Goal: Transaction & Acquisition: Obtain resource

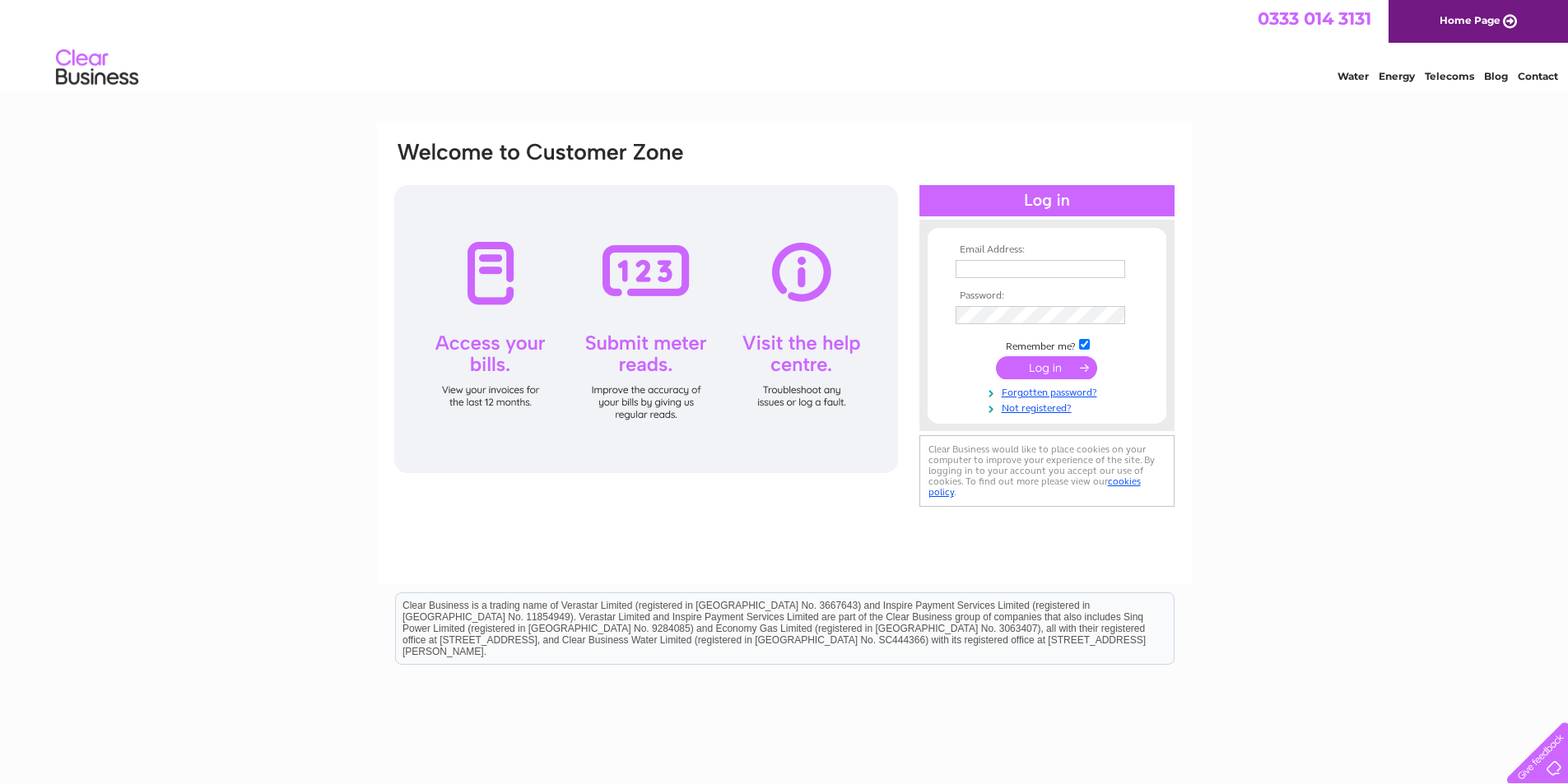
type input "finance@shineyouthmusictheatre.co.uk"
click at [1028, 369] on input "submit" at bounding box center [1046, 367] width 101 height 23
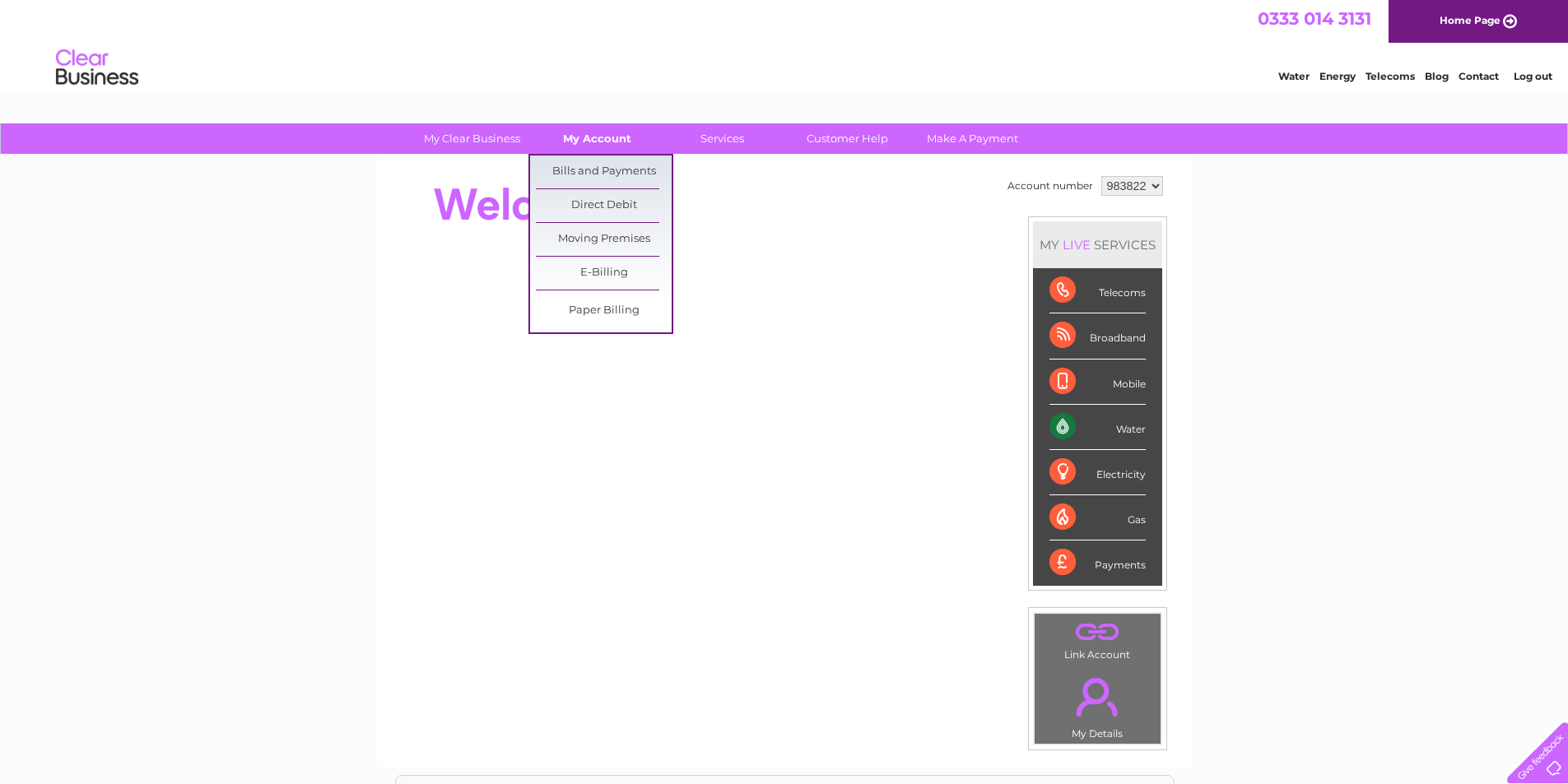
click at [591, 140] on link "My Account" at bounding box center [597, 138] width 136 height 30
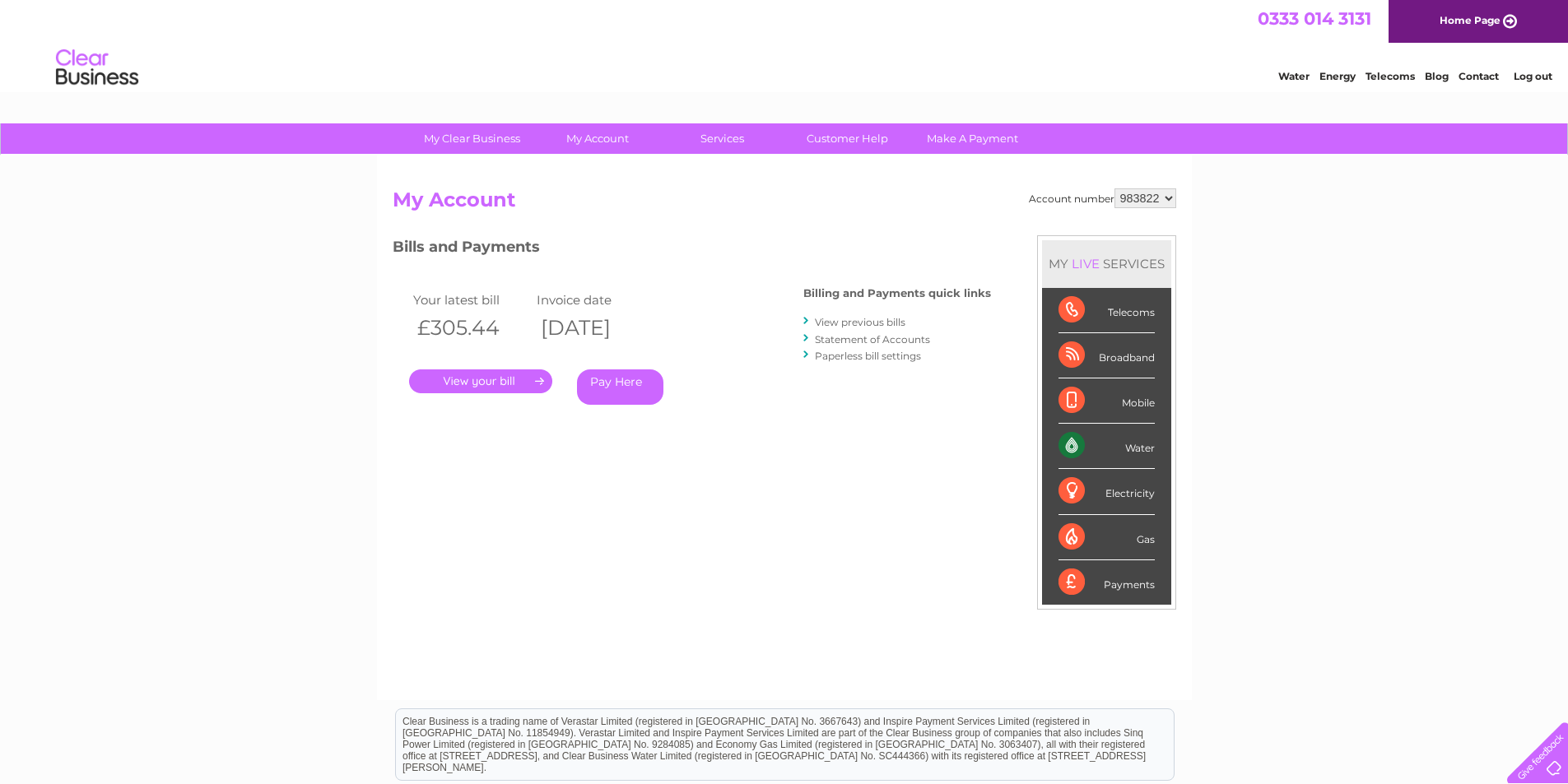
click at [490, 383] on link "." at bounding box center [480, 381] width 143 height 23
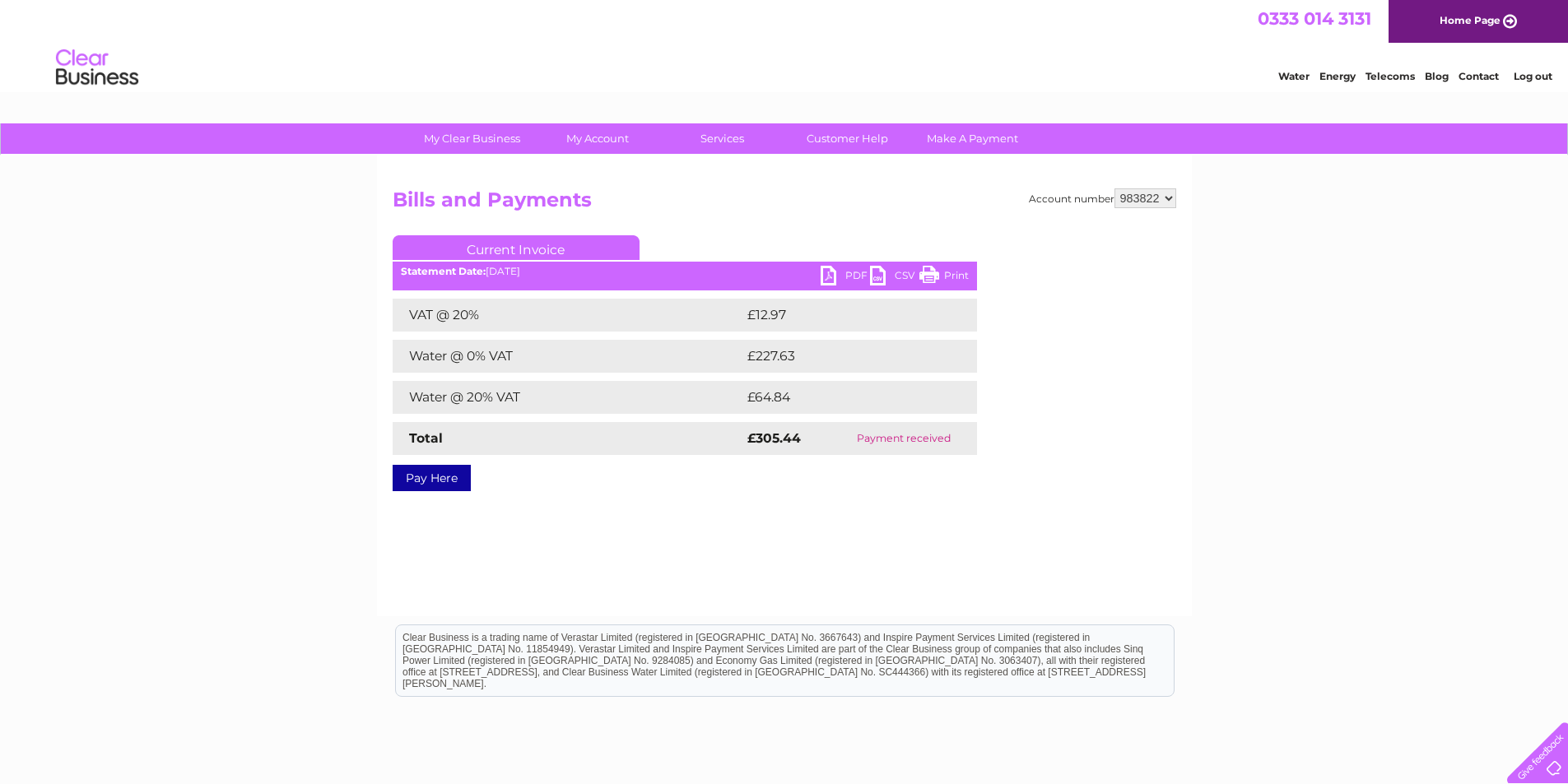
click at [835, 274] on link "PDF" at bounding box center [845, 277] width 49 height 23
